Goal: Task Accomplishment & Management: Complete application form

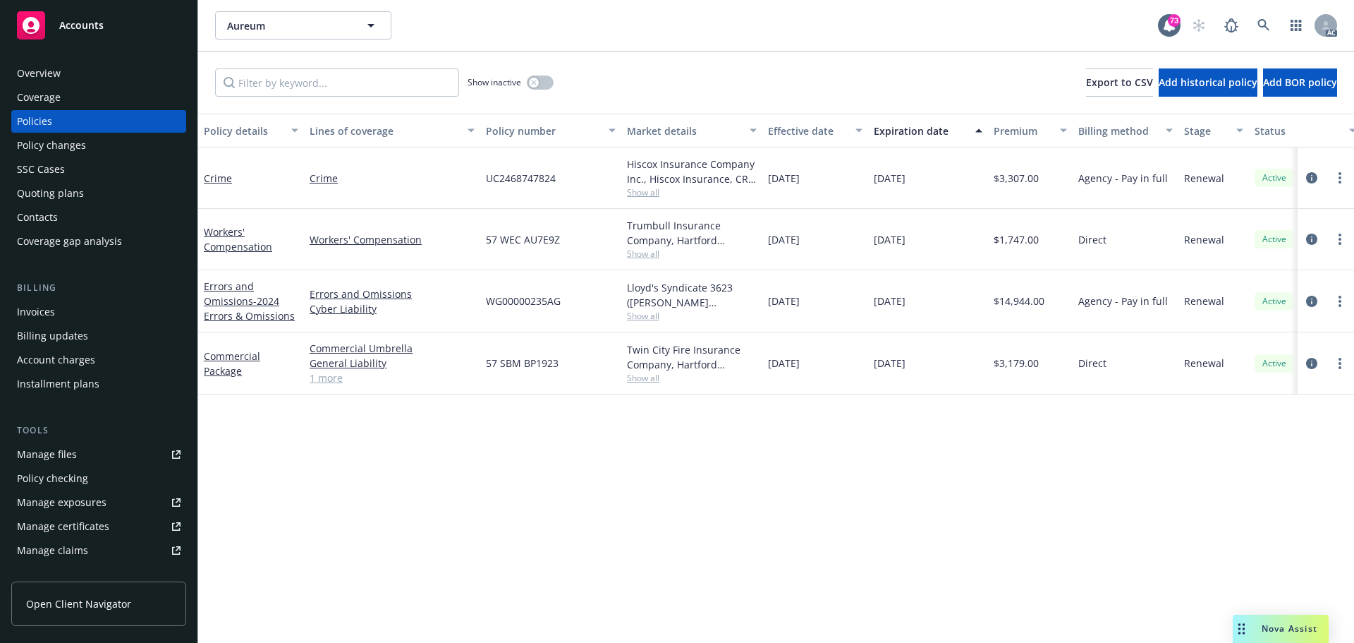
click at [669, 467] on div "Policy details Lines of coverage Policy number Market details Effective date Ex…" at bounding box center [776, 378] width 1156 height 529
click at [1313, 178] on icon "circleInformation" at bounding box center [1311, 177] width 11 height 11
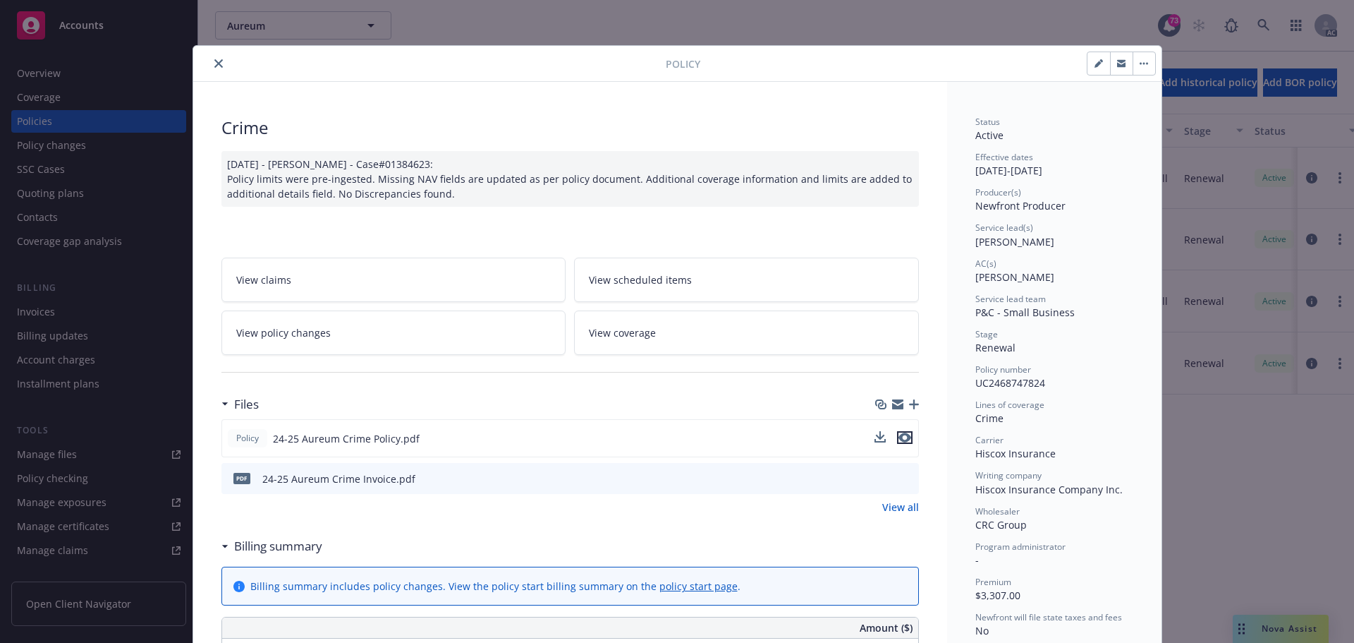
click at [899, 442] on icon "preview file" at bounding box center [905, 437] width 13 height 10
click at [210, 59] on button "close" at bounding box center [218, 63] width 17 height 17
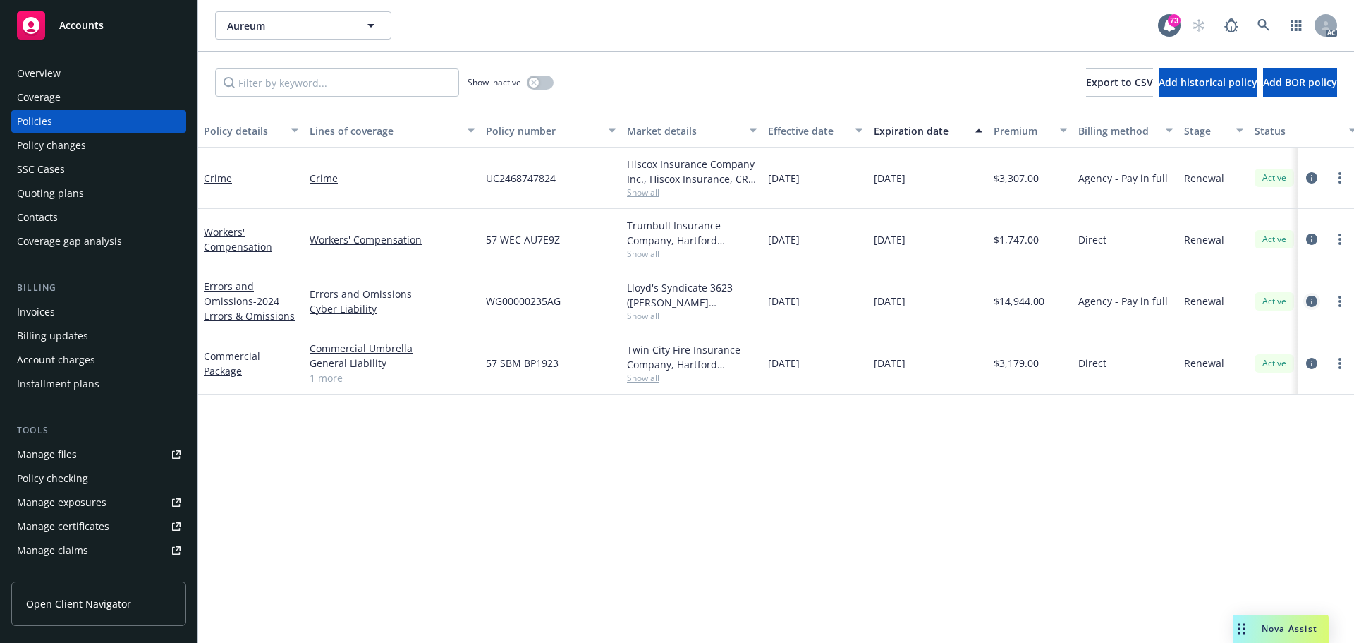
click at [1311, 297] on icon "circleInformation" at bounding box center [1311, 301] width 11 height 11
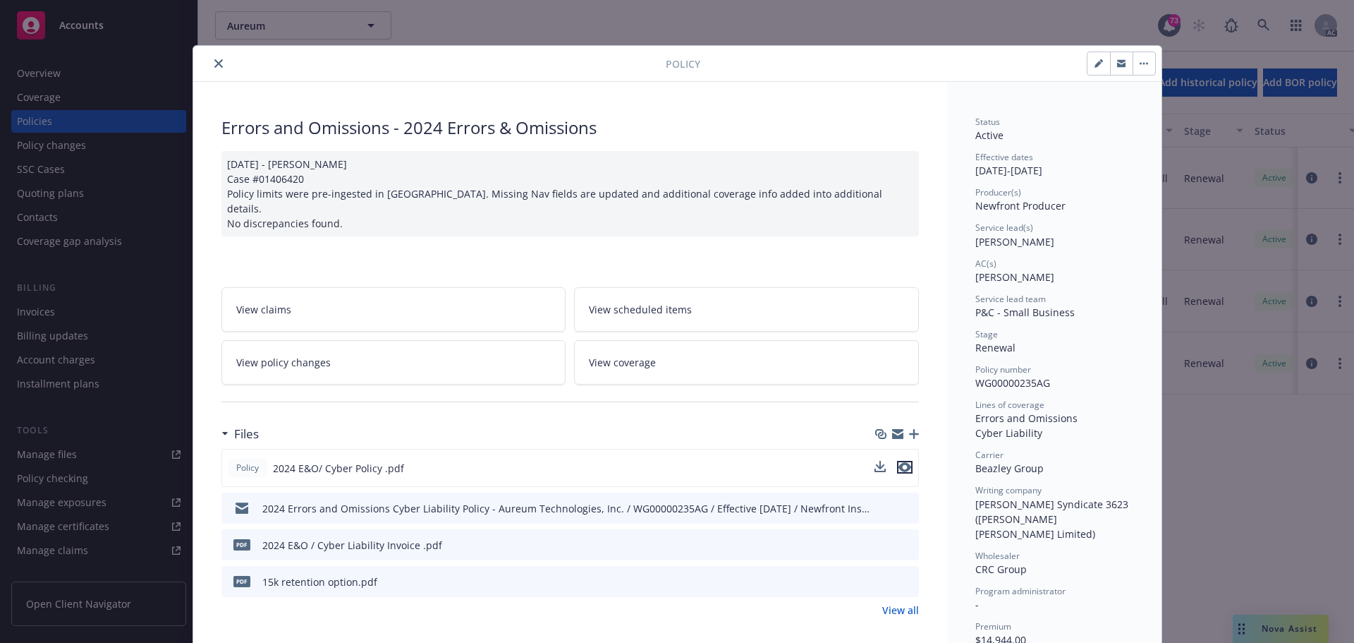
click at [899, 462] on icon "preview file" at bounding box center [905, 467] width 13 height 10
click at [217, 64] on button "close" at bounding box center [218, 63] width 17 height 17
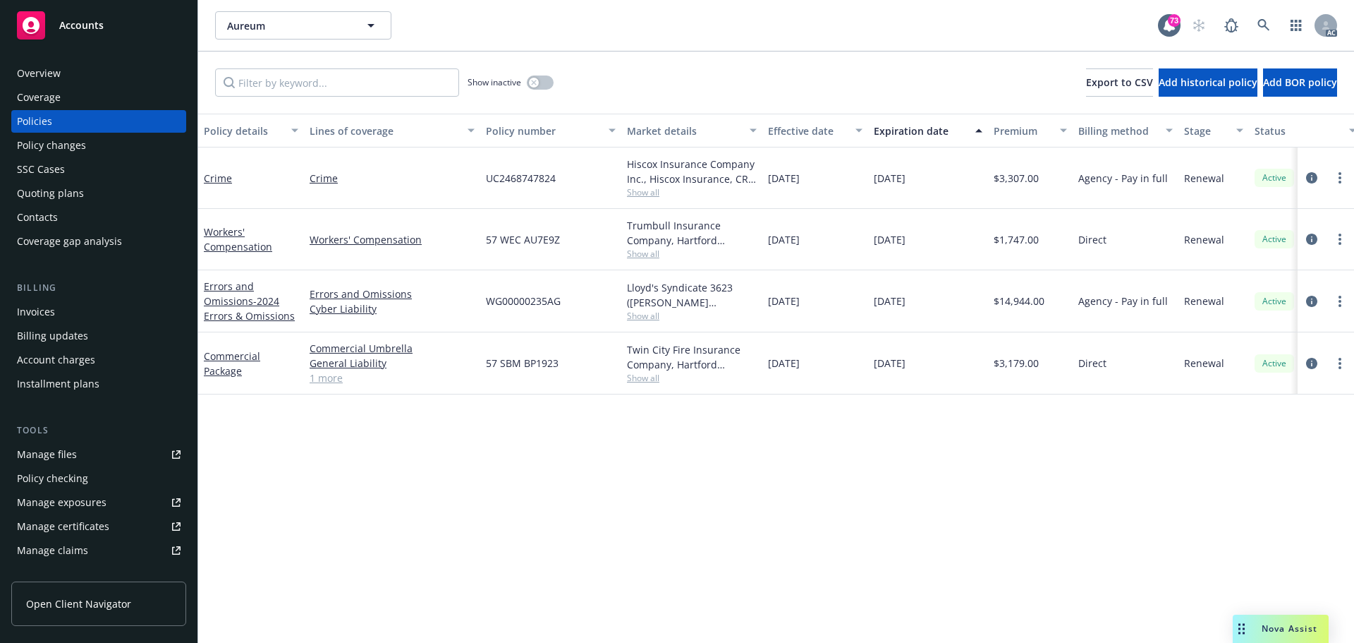
click at [64, 149] on div "Policy changes" at bounding box center [51, 145] width 69 height 23
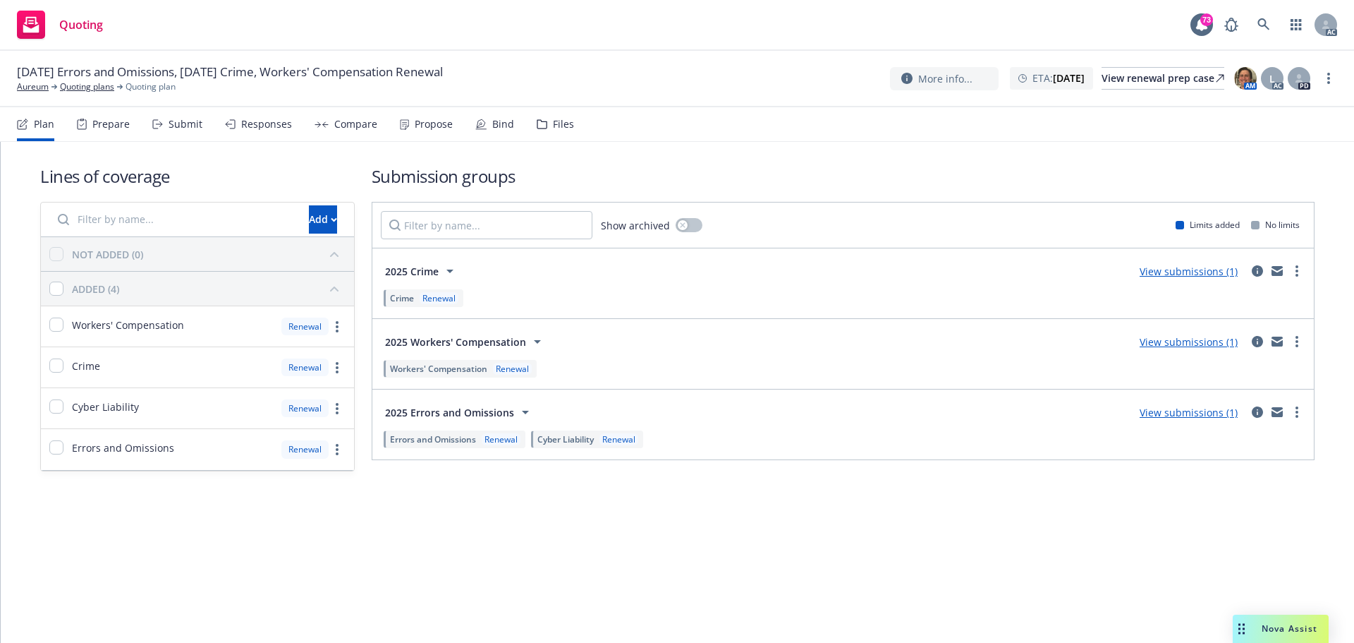
click at [171, 129] on div "Submit" at bounding box center [186, 123] width 34 height 11
